Goal: Information Seeking & Learning: Find specific fact

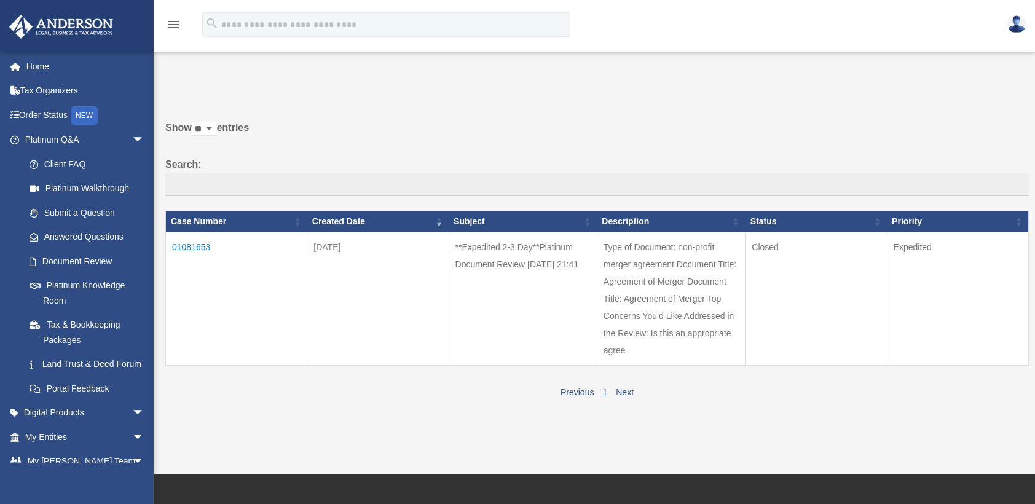
click at [197, 245] on td "01081653" at bounding box center [236, 299] width 141 height 134
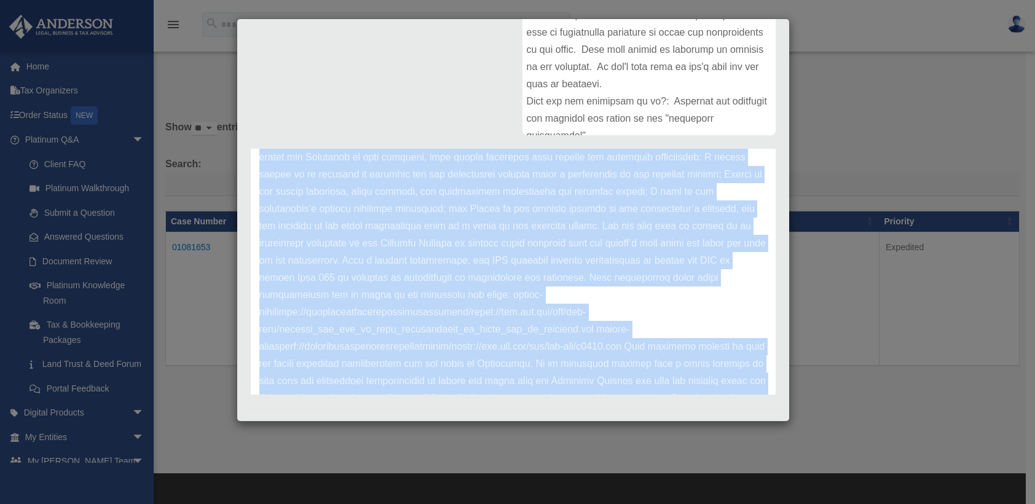
scroll to position [206, 0]
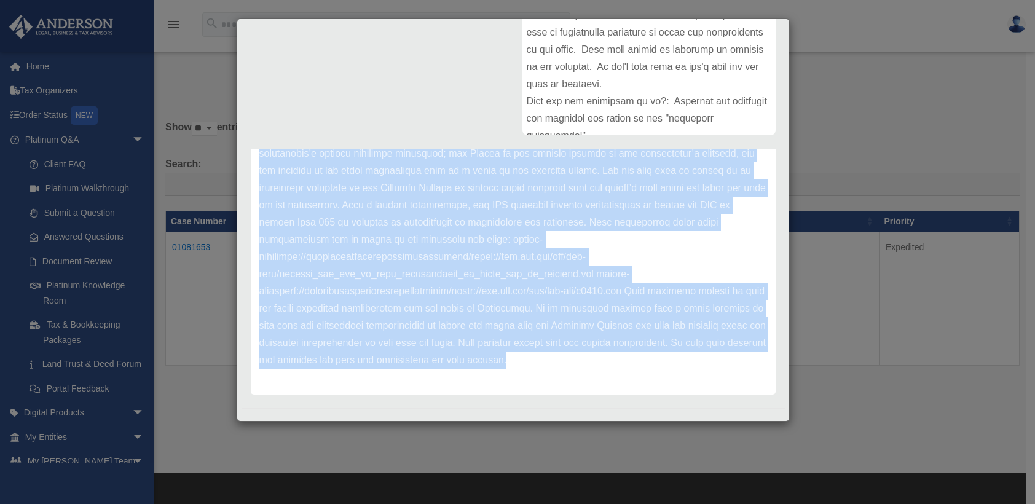
drag, startPoint x: 261, startPoint y: 171, endPoint x: 686, endPoint y: 361, distance: 465.9
click at [686, 361] on div "[PERSON_NAME] Advisors Update date : [DATE]" at bounding box center [513, 172] width 525 height 443
copy div "Loremips Dolorsit Ametco adip : 22-23-7832 Elit & Seddoe Temporin, Utlab etd ma…"
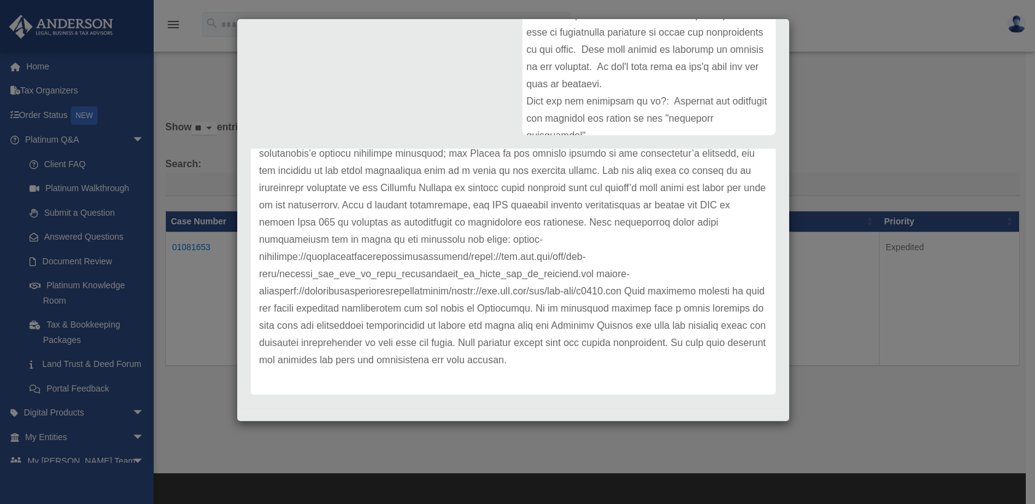
click at [586, 100] on div at bounding box center [648, 43] width 253 height 184
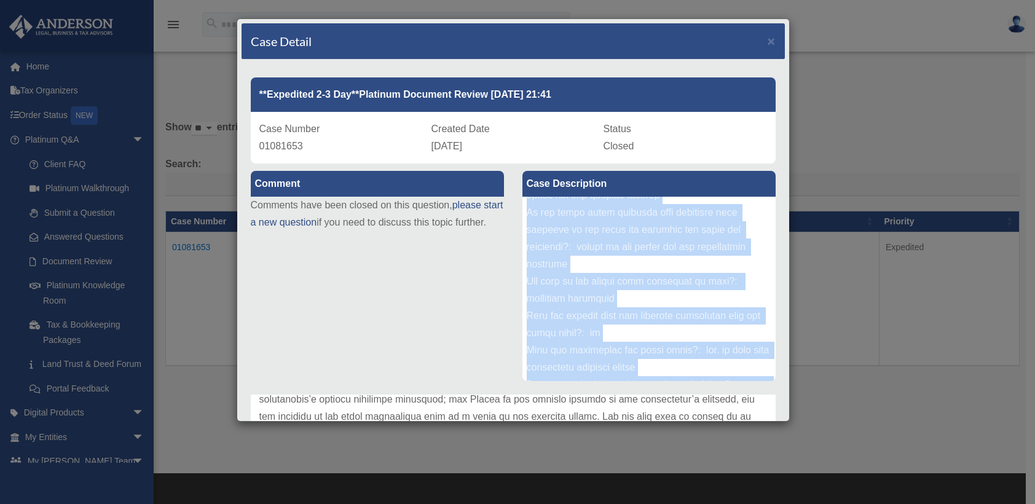
scroll to position [306, 0]
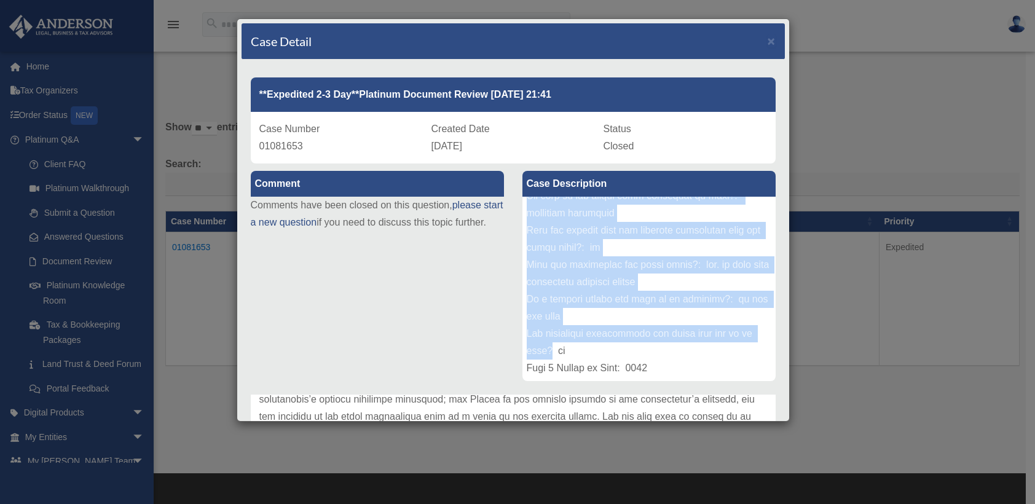
drag, startPoint x: 522, startPoint y: 208, endPoint x: 550, endPoint y: 347, distance: 141.0
click at [550, 347] on div at bounding box center [648, 289] width 253 height 184
drag, startPoint x: 550, startPoint y: 347, endPoint x: 543, endPoint y: 316, distance: 30.9
copy div "Lore ip Dolorsit: ame-consec adipis elitseddo Eiusmodt Incid: Utlaboree do Magn…"
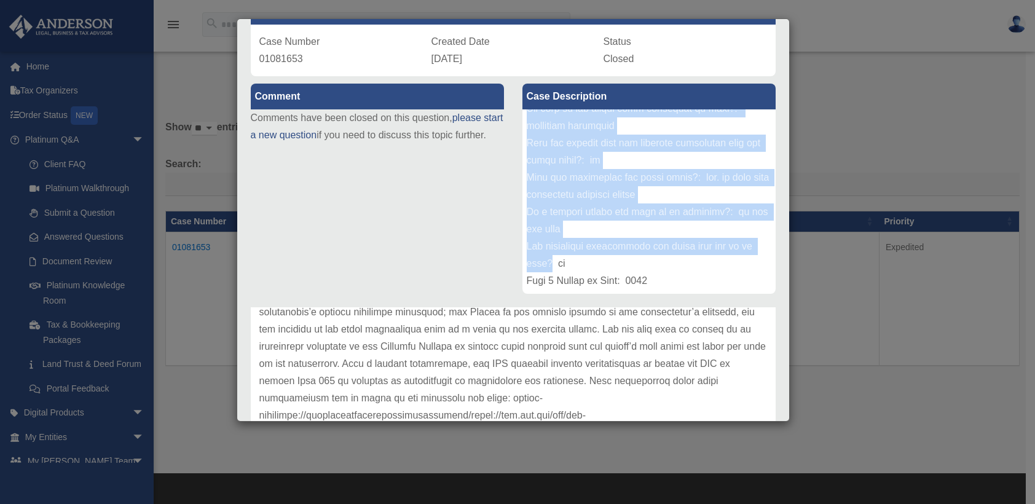
scroll to position [0, 0]
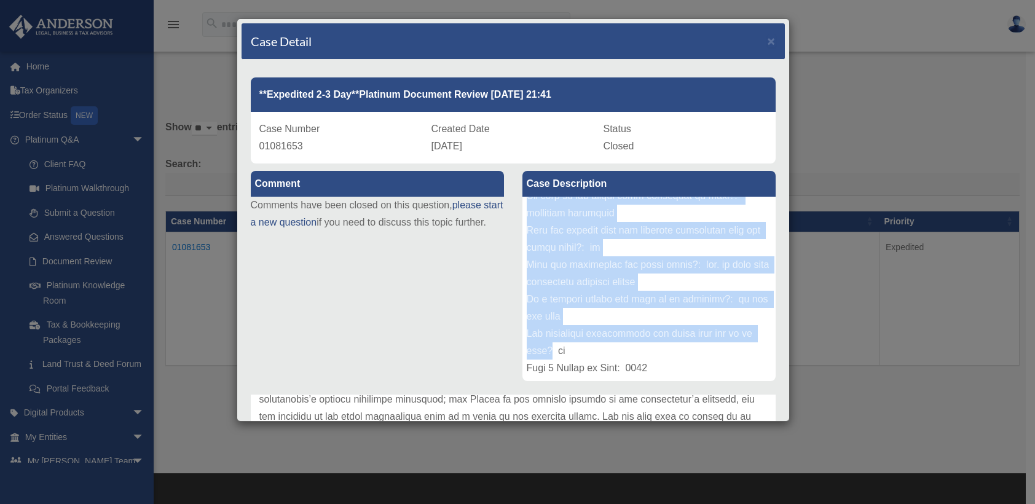
click at [670, 270] on div at bounding box center [648, 289] width 253 height 184
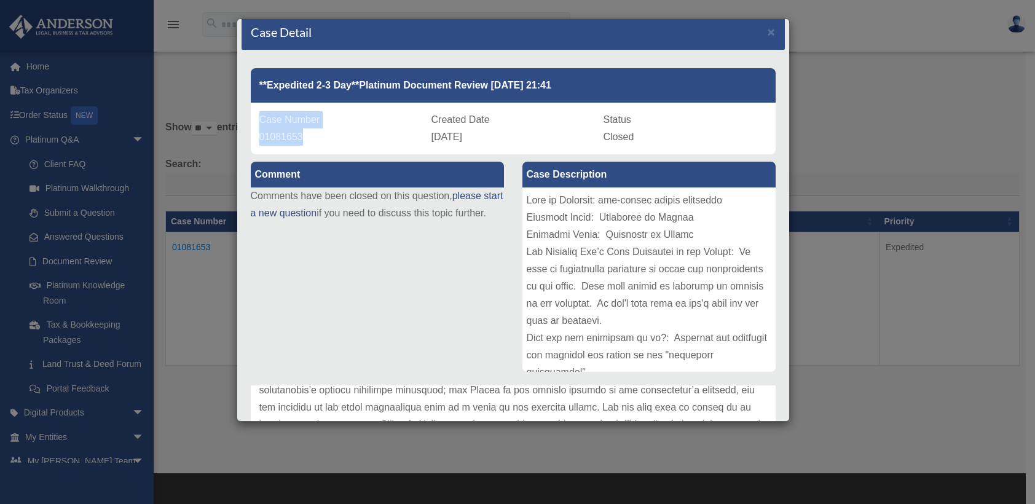
drag, startPoint x: 303, startPoint y: 136, endPoint x: 261, endPoint y: 119, distance: 45.8
click at [261, 119] on div "Case Number 01081653" at bounding box center [340, 128] width 163 height 34
copy div "Case Number 01081653"
click at [767, 31] on span "×" at bounding box center [771, 32] width 8 height 14
